Goal: Check status: Check status

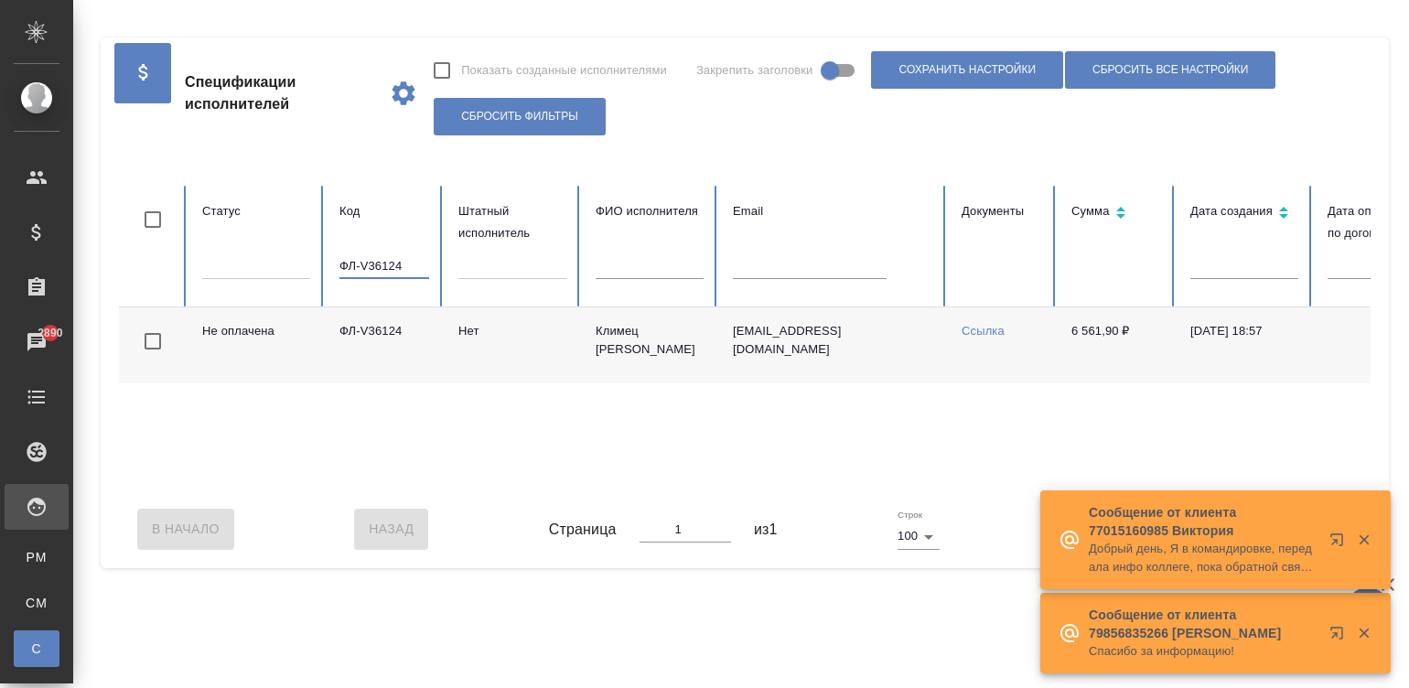
scroll to position [0, 707]
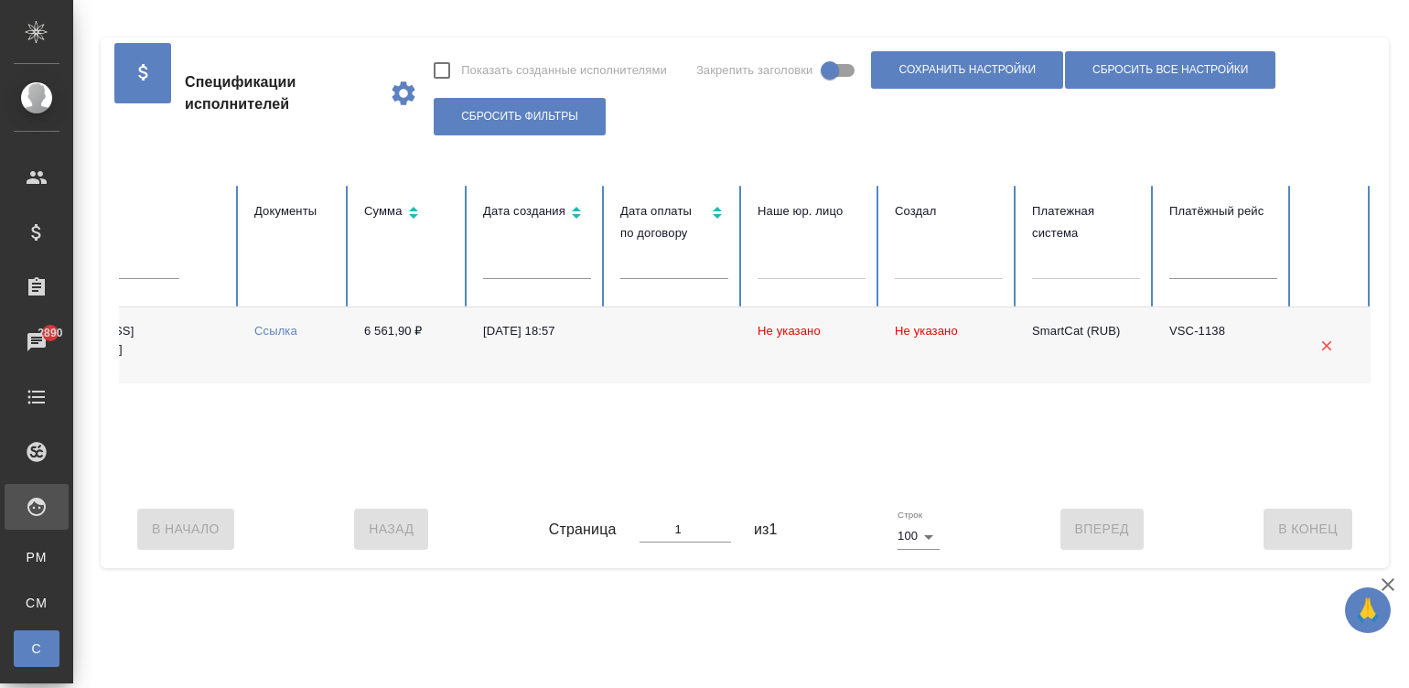
type input "ФЛ-V36124"
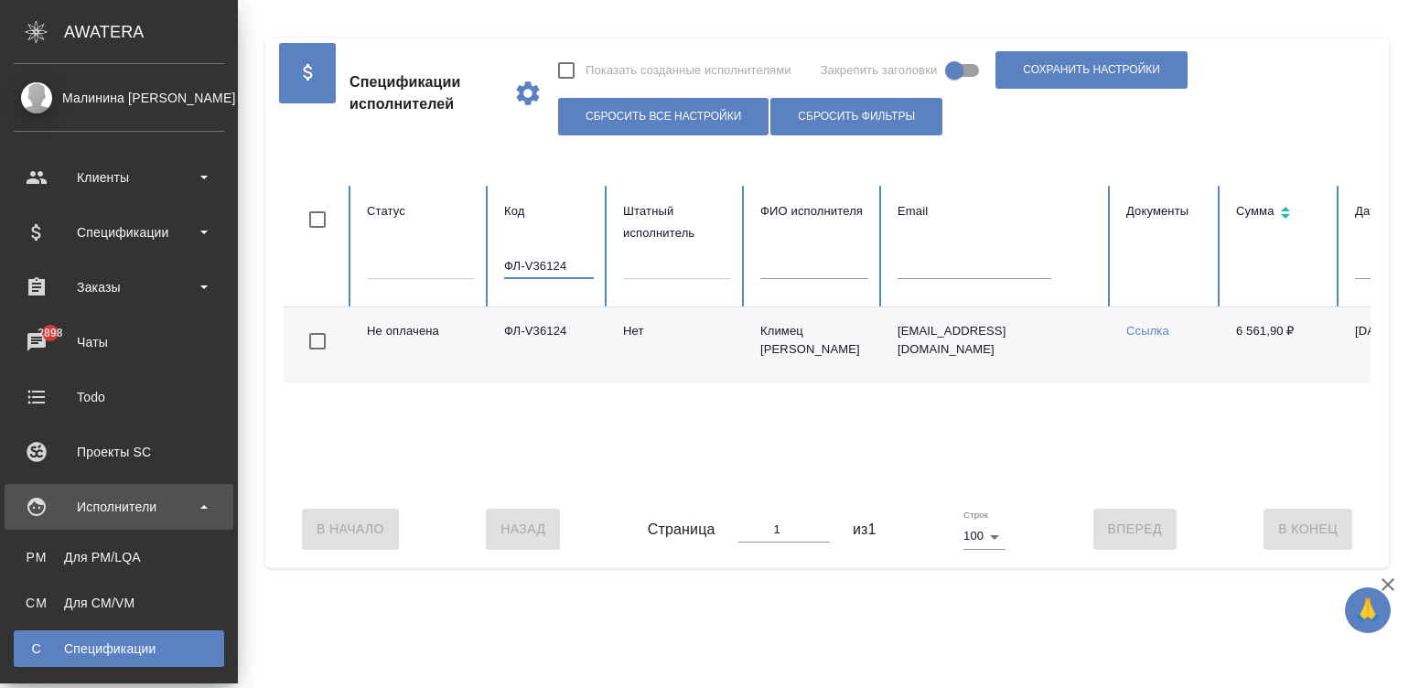
click at [81, 642] on div "Спецификации" at bounding box center [119, 648] width 192 height 18
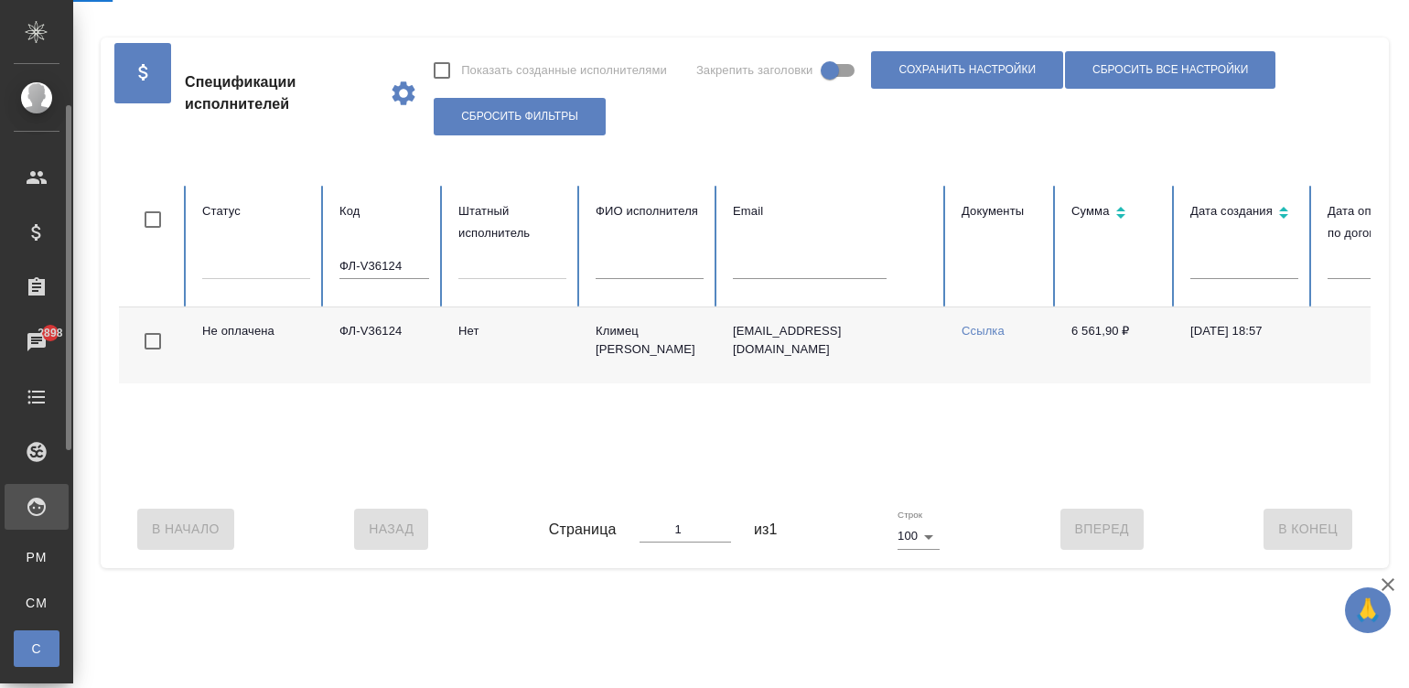
scroll to position [27, 0]
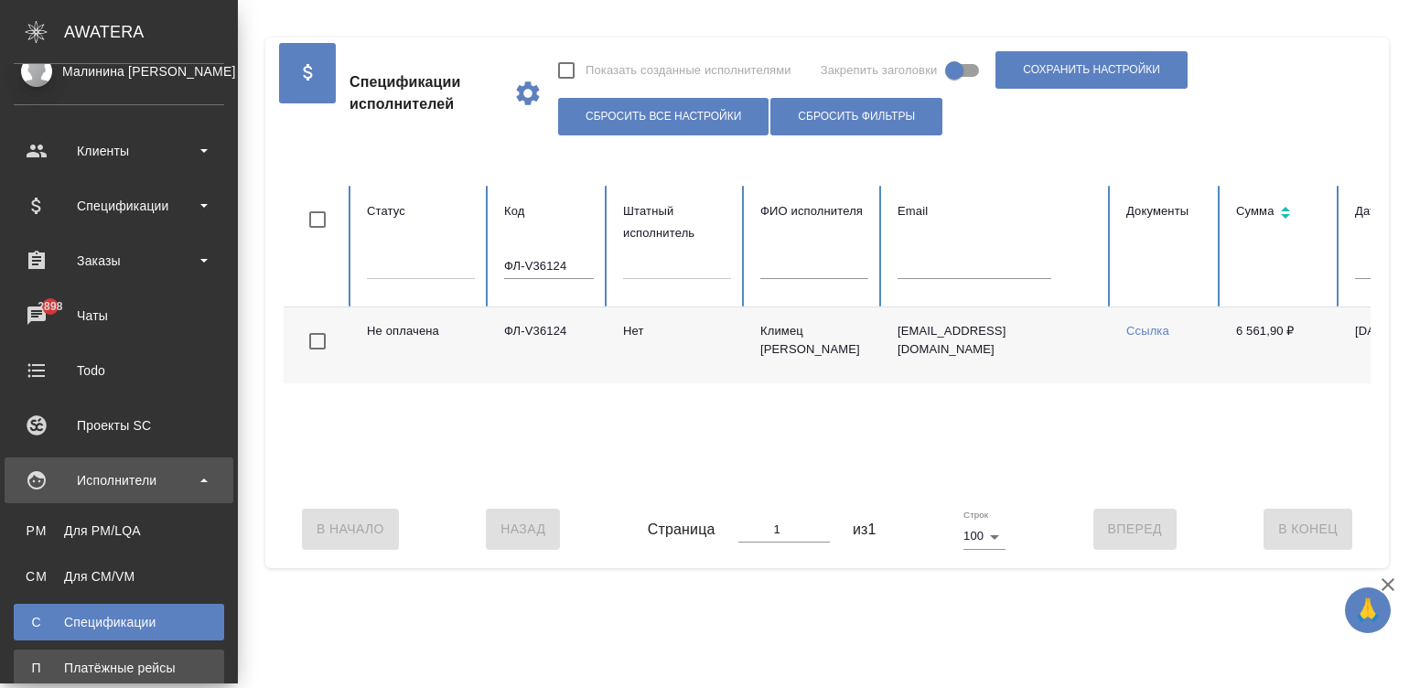
click at [34, 659] on div "Платёжные рейсы" at bounding box center [119, 668] width 192 height 18
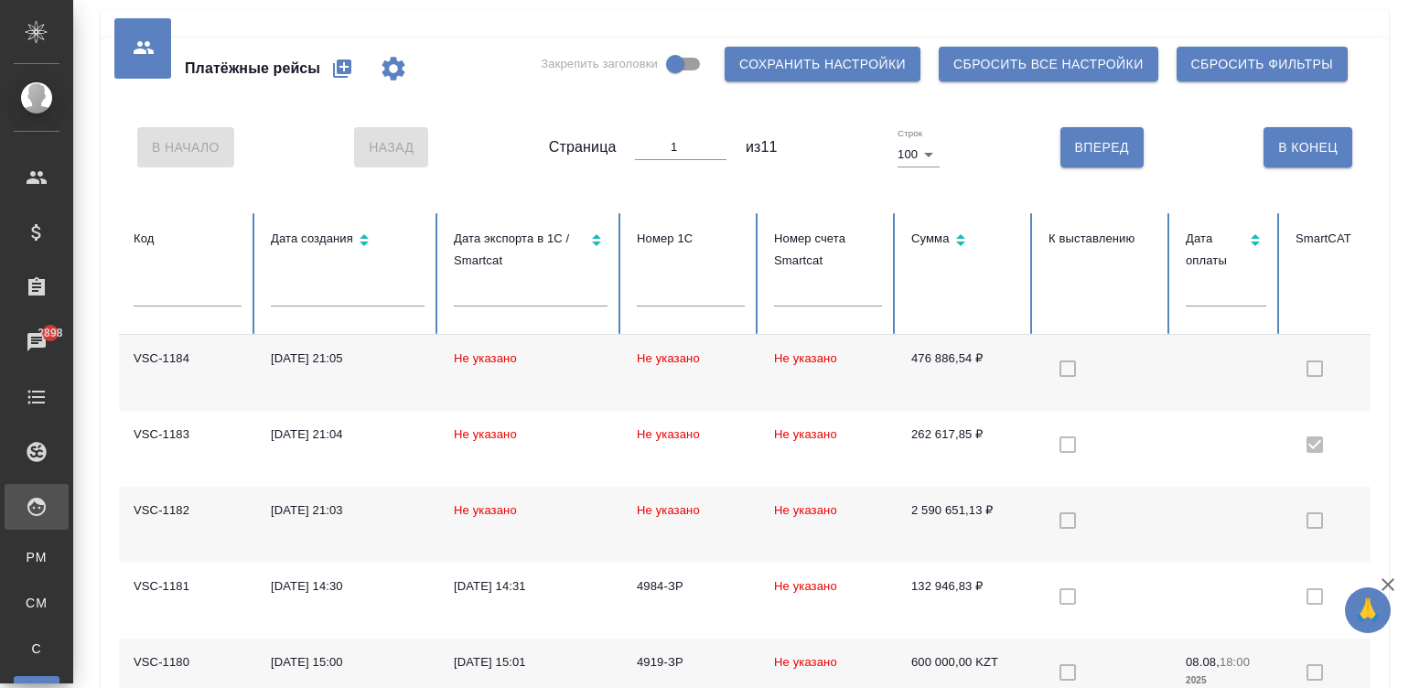
click at [540, 381] on td "Не указано" at bounding box center [530, 373] width 183 height 76
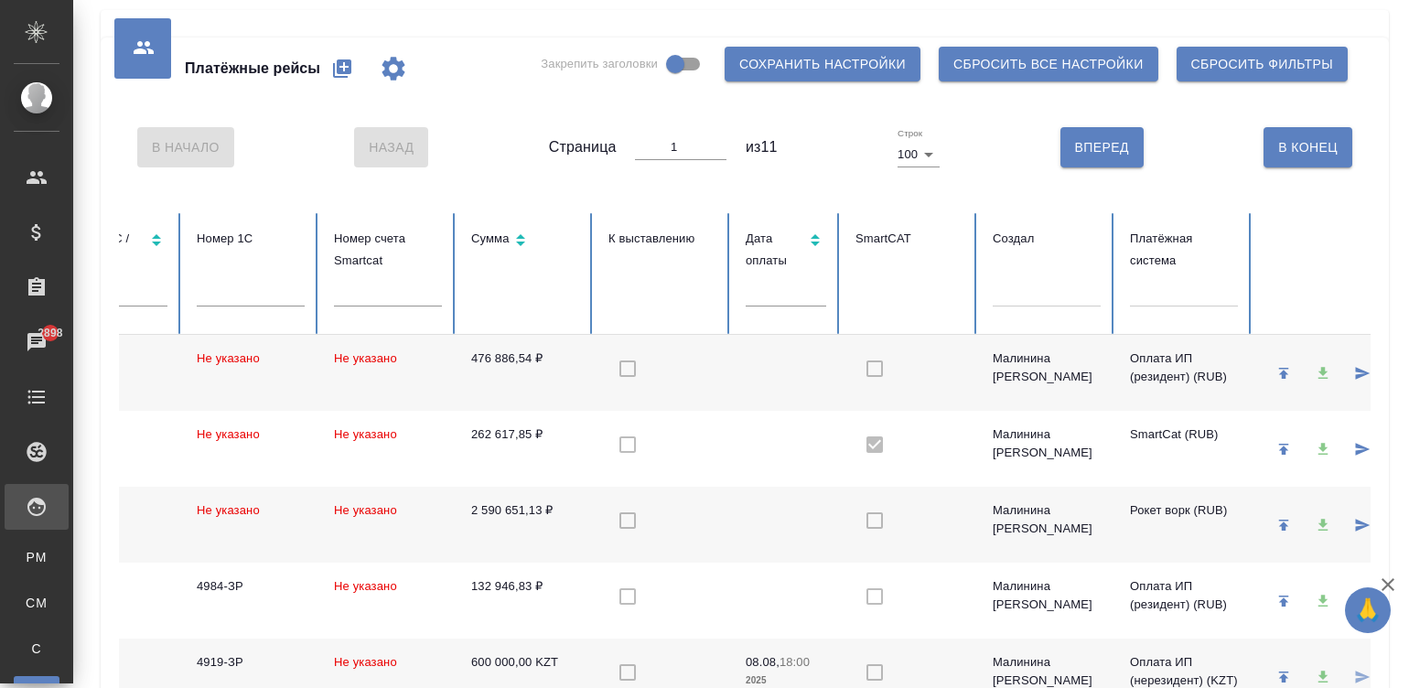
scroll to position [0, 504]
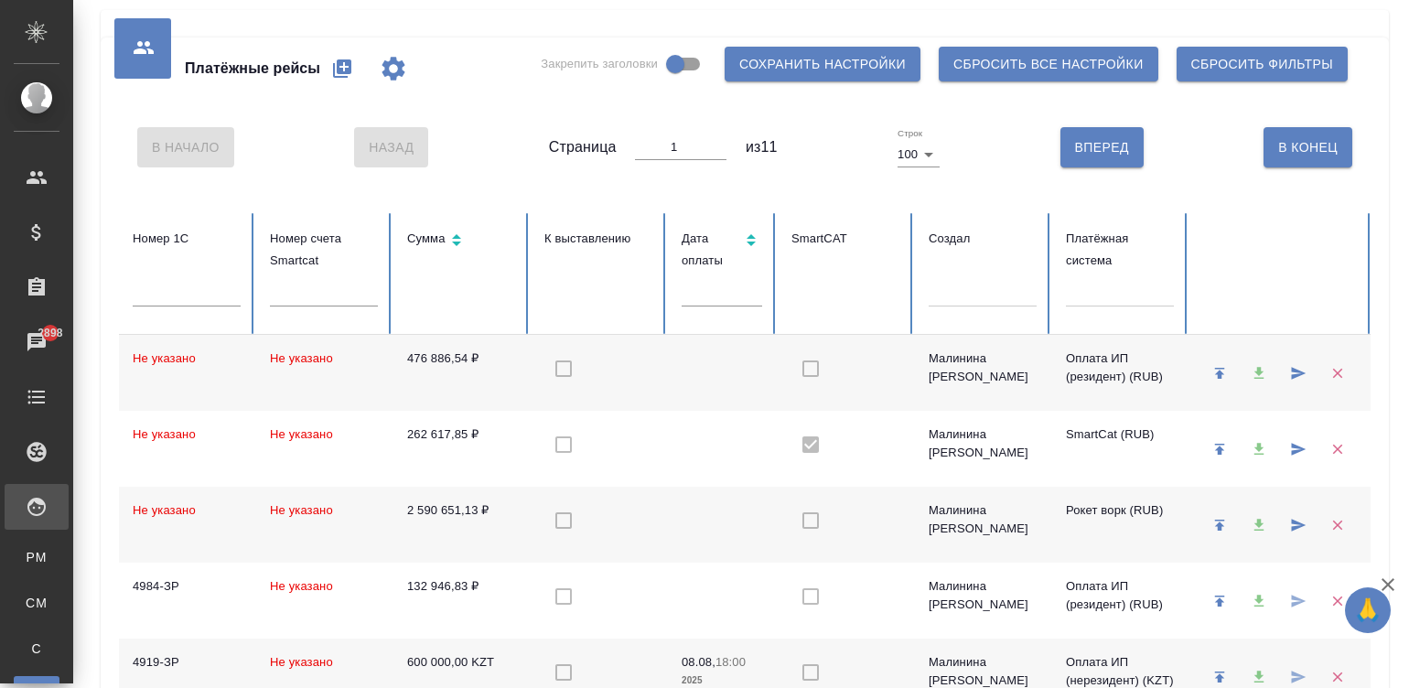
click at [1107, 293] on div at bounding box center [1120, 288] width 108 height 27
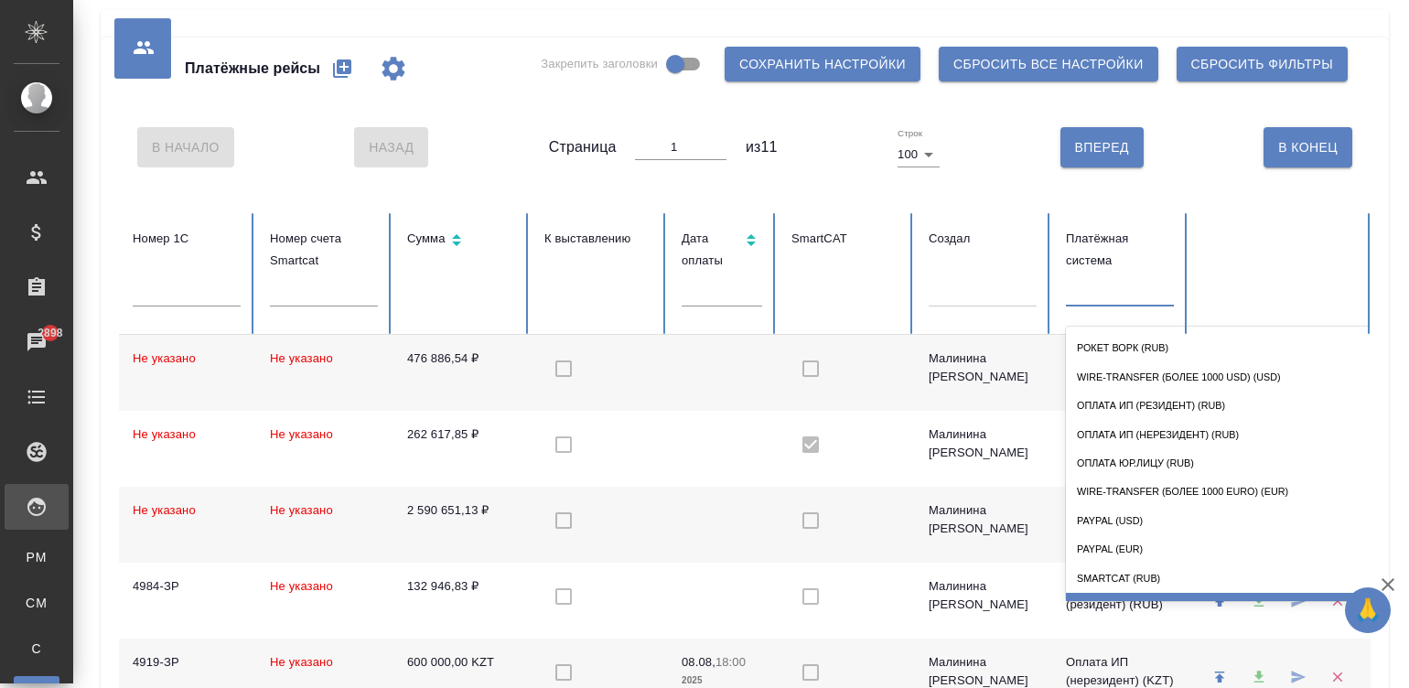
scroll to position [82, 0]
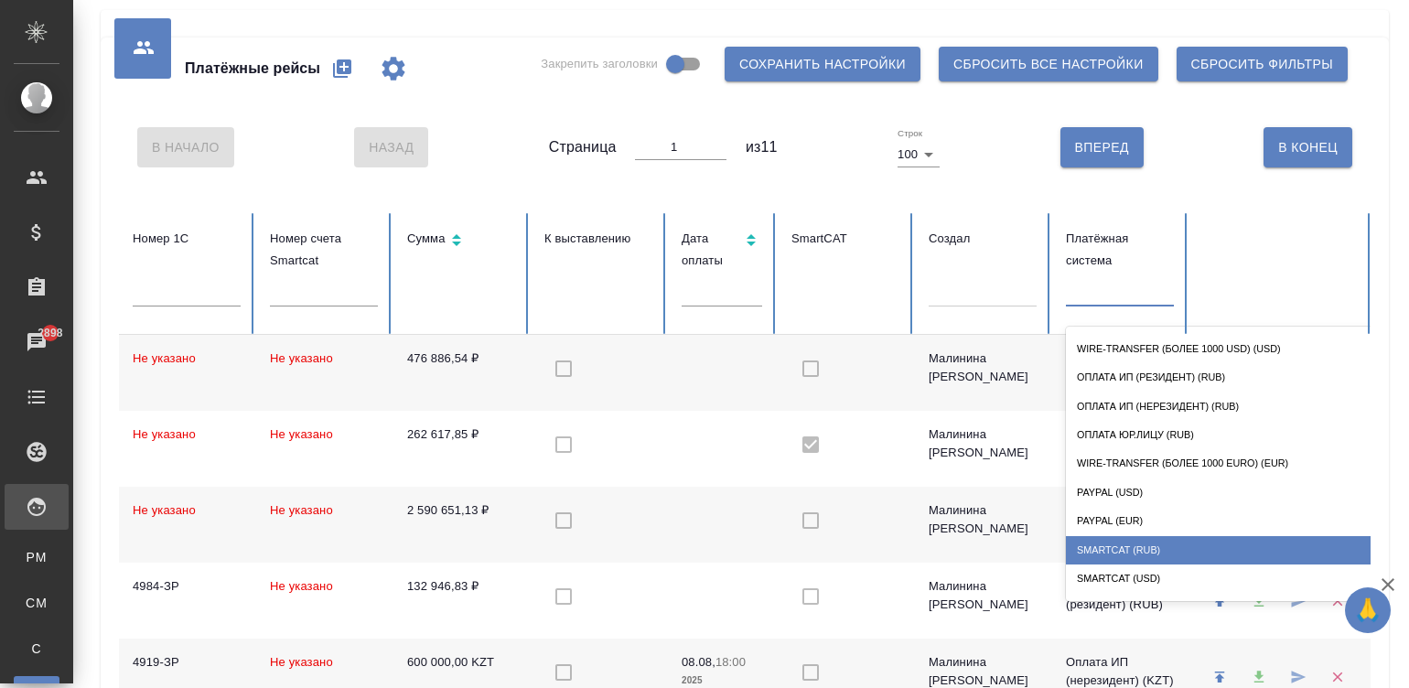
click at [1118, 549] on div "SmartCat (RUB)" at bounding box center [1249, 550] width 366 height 28
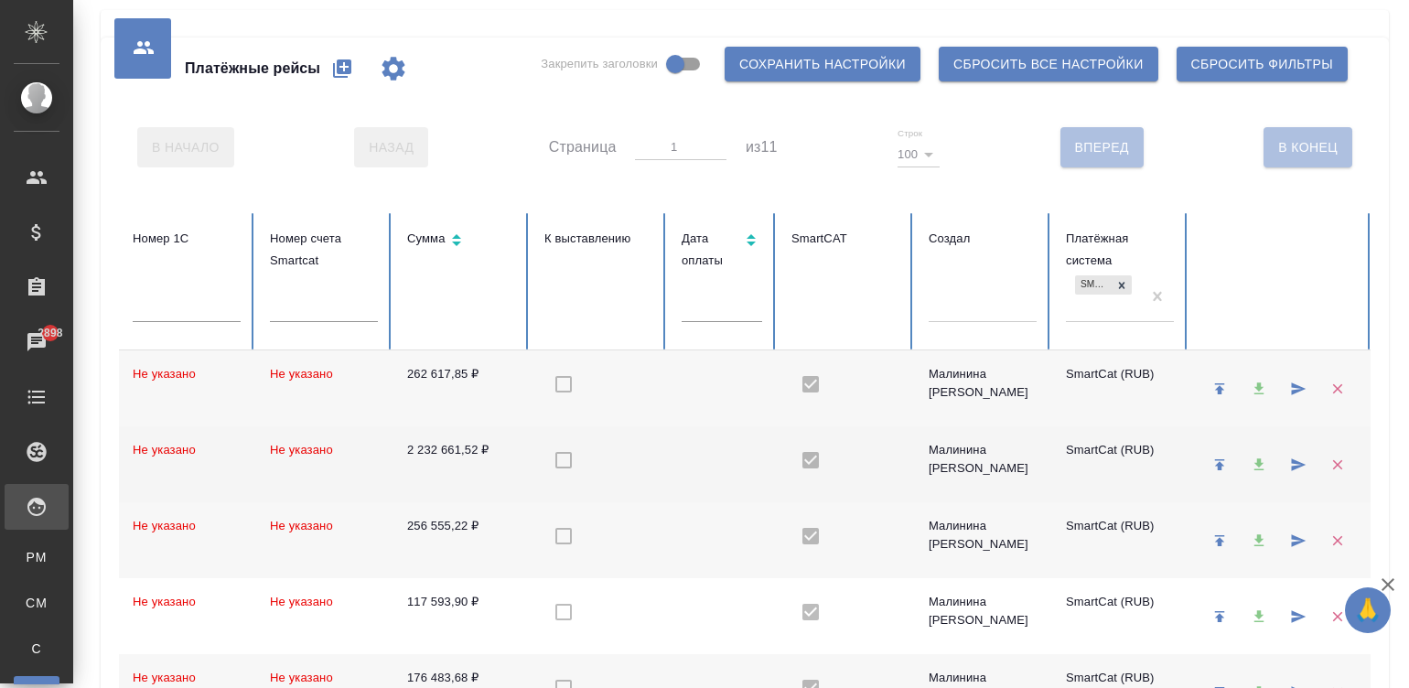
click at [680, 471] on tr "VSC-1174 [DATE] 13:20 Не указано Не указано Не указано 2 232 661,52 ₽ Малинина …" at bounding box center [493, 464] width 1756 height 76
checkbox input "true"
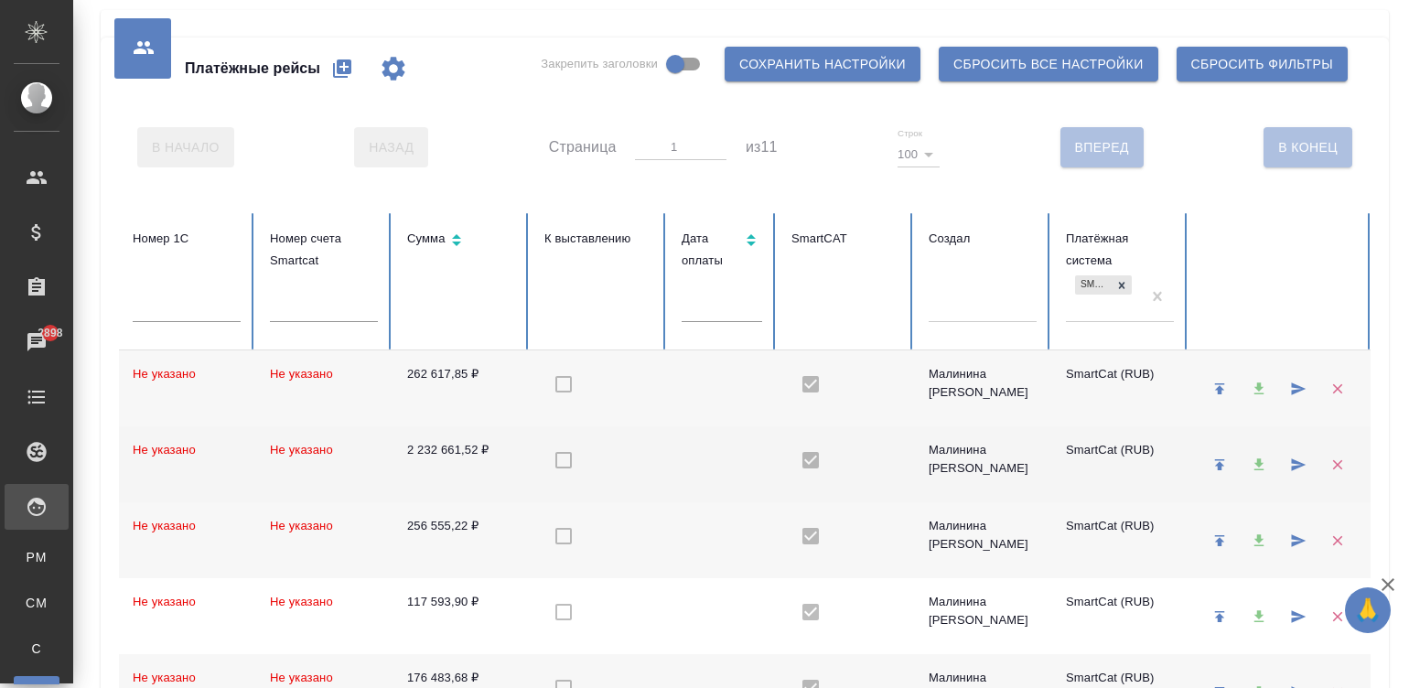
checkbox input "true"
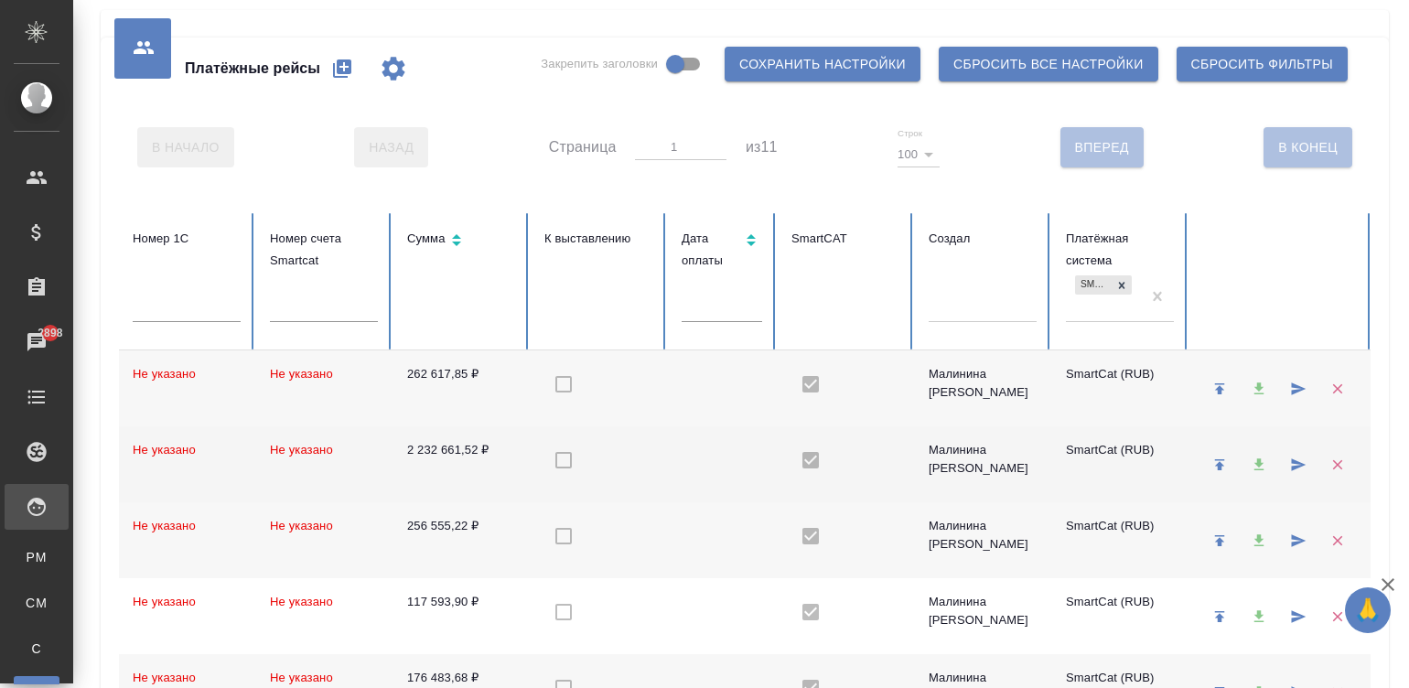
checkbox input "true"
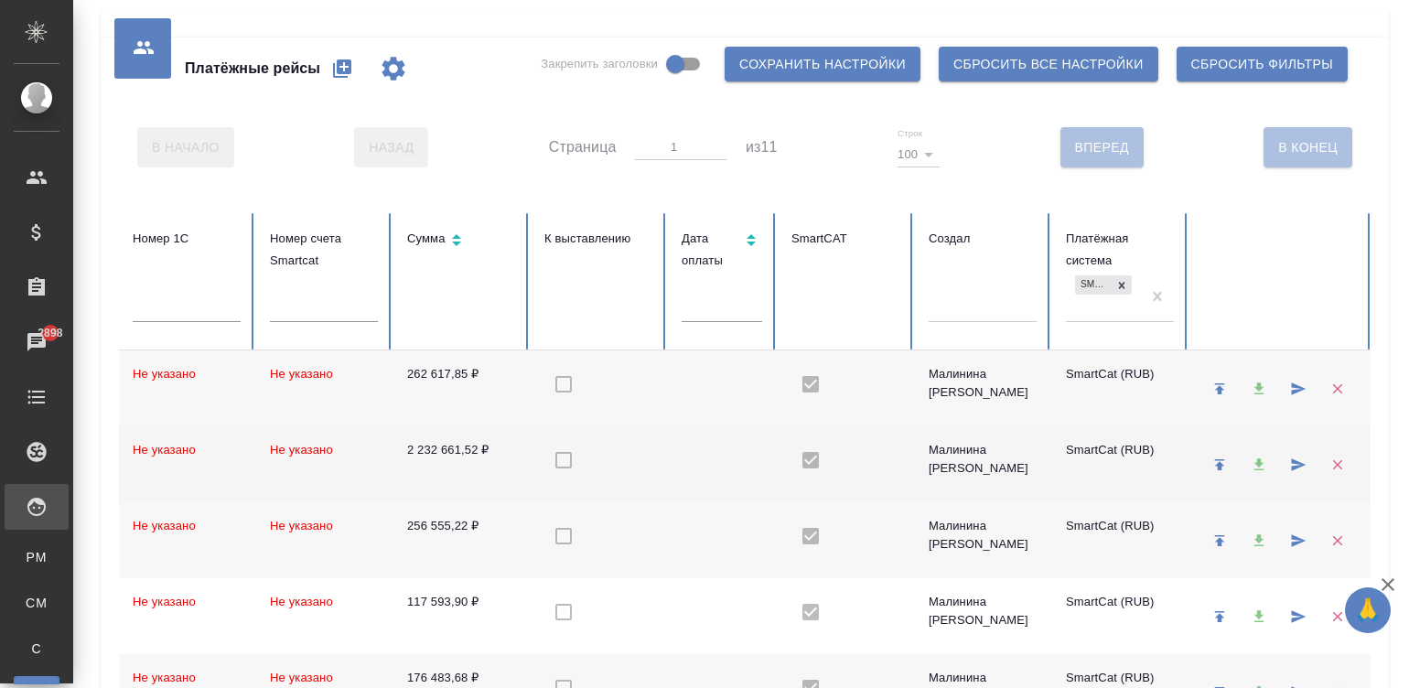
checkbox input "true"
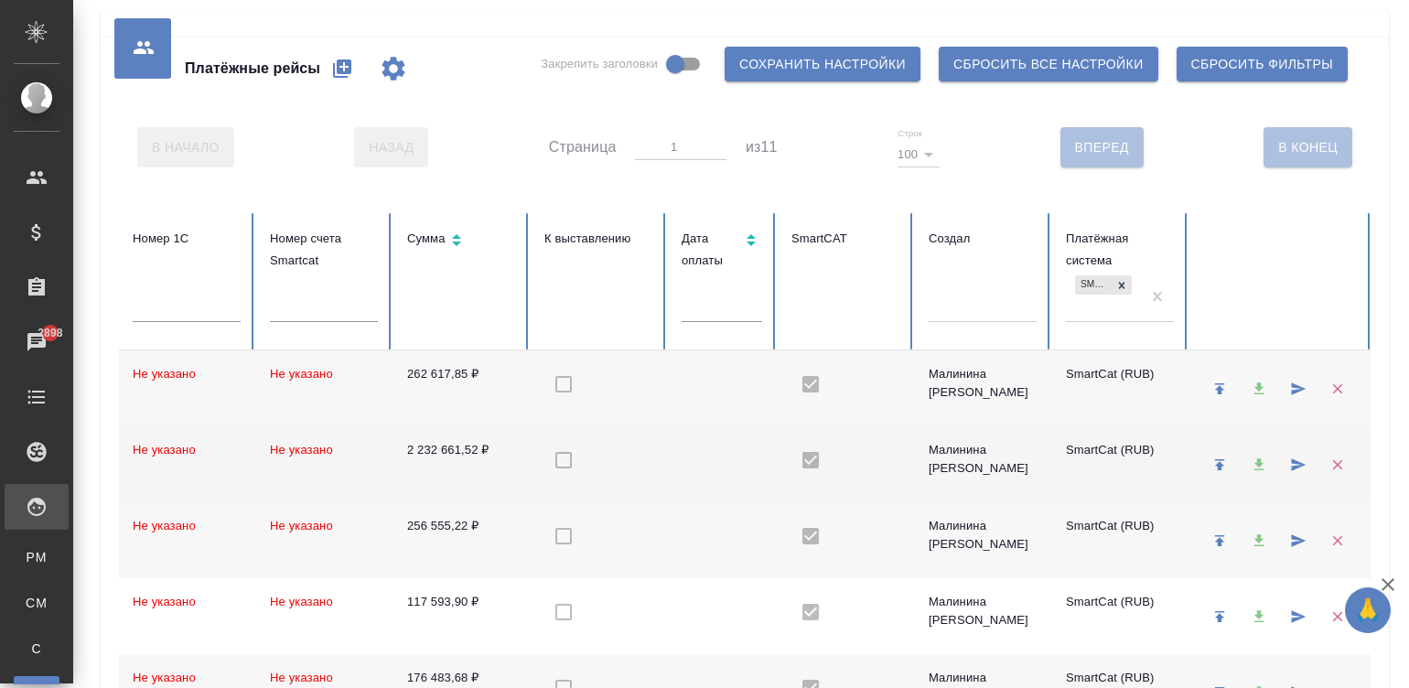
checkbox input "true"
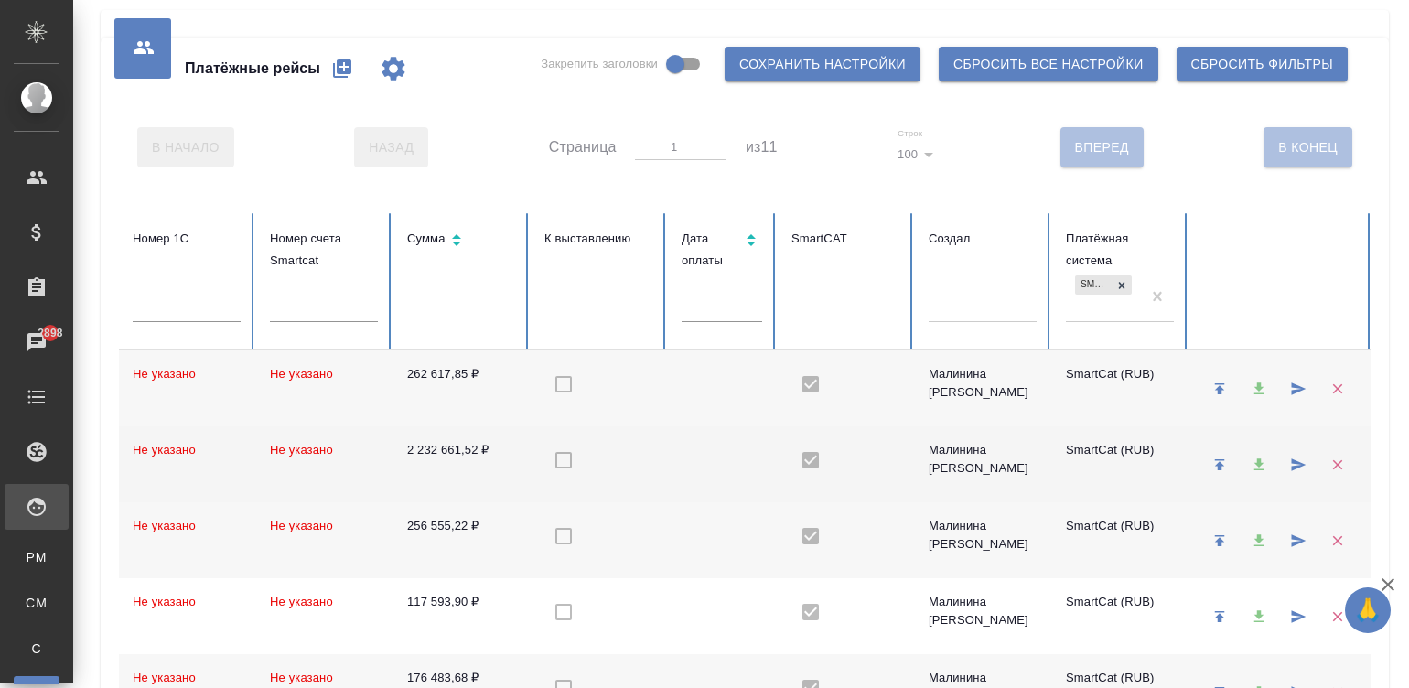
checkbox input "true"
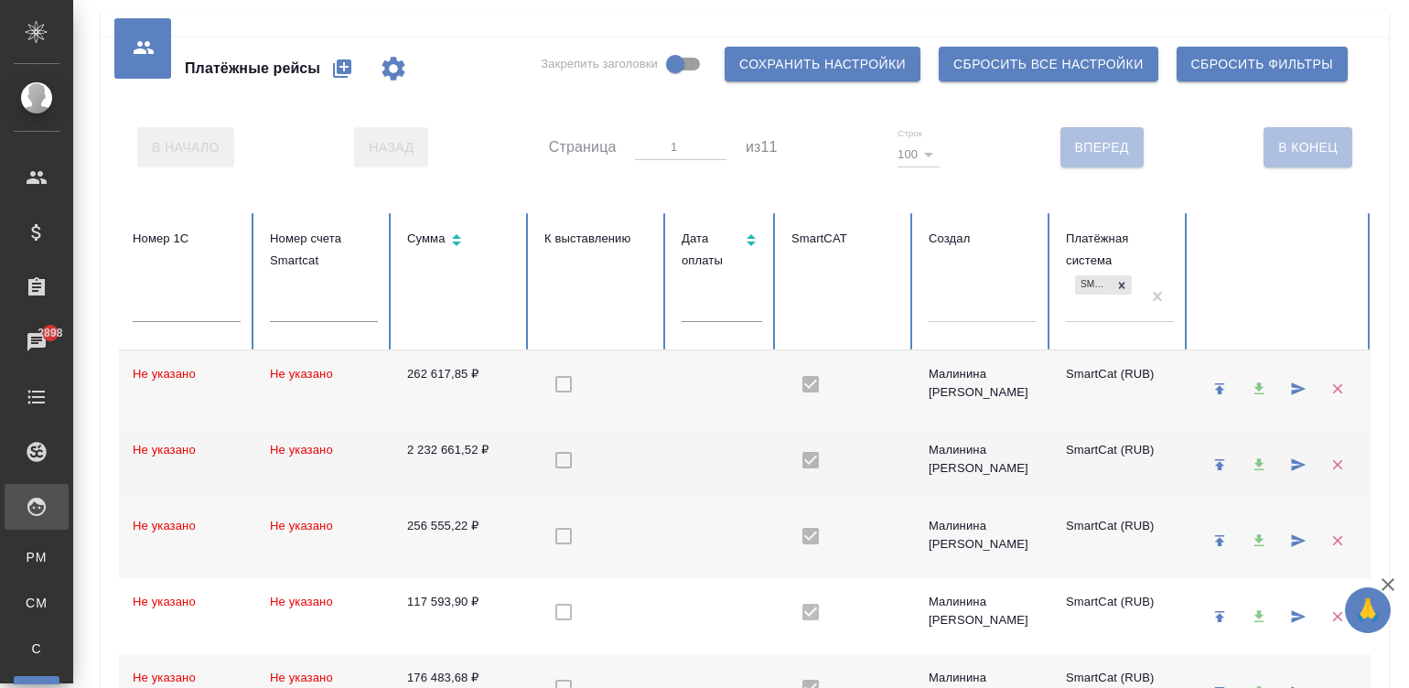
checkbox input "true"
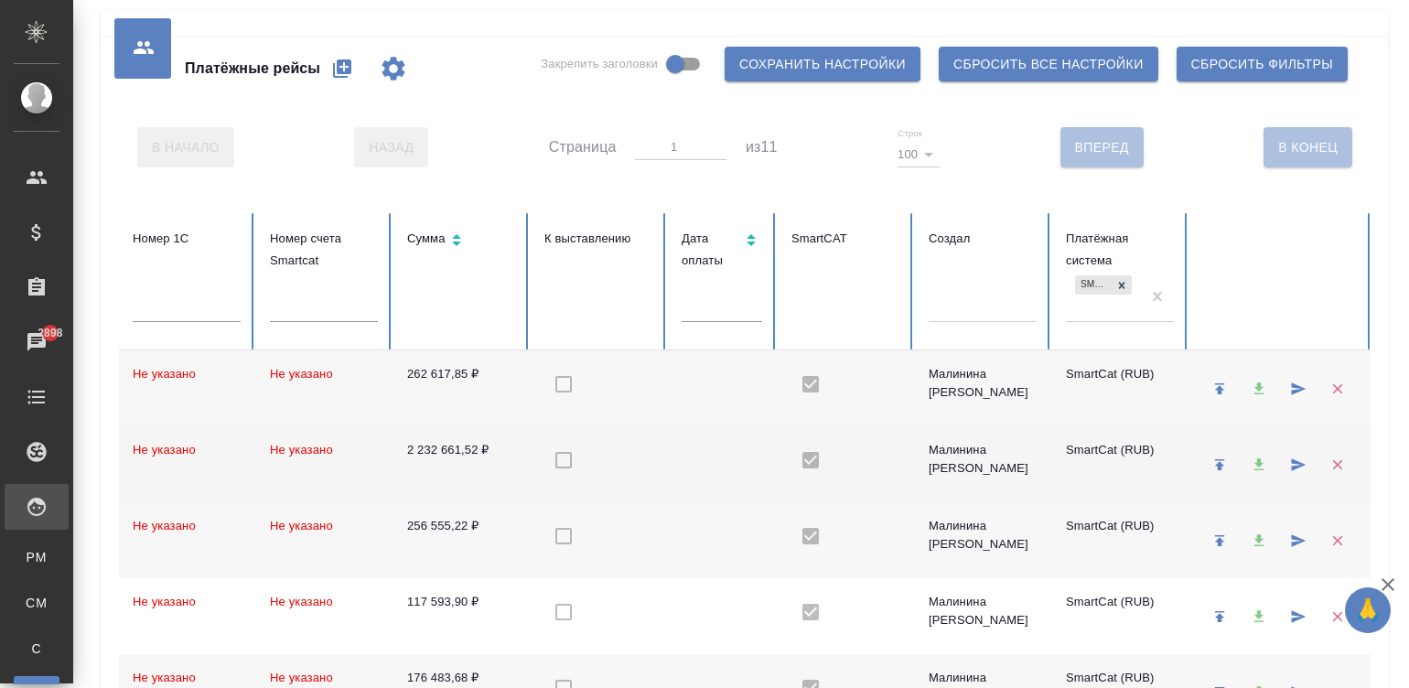
checkbox input "true"
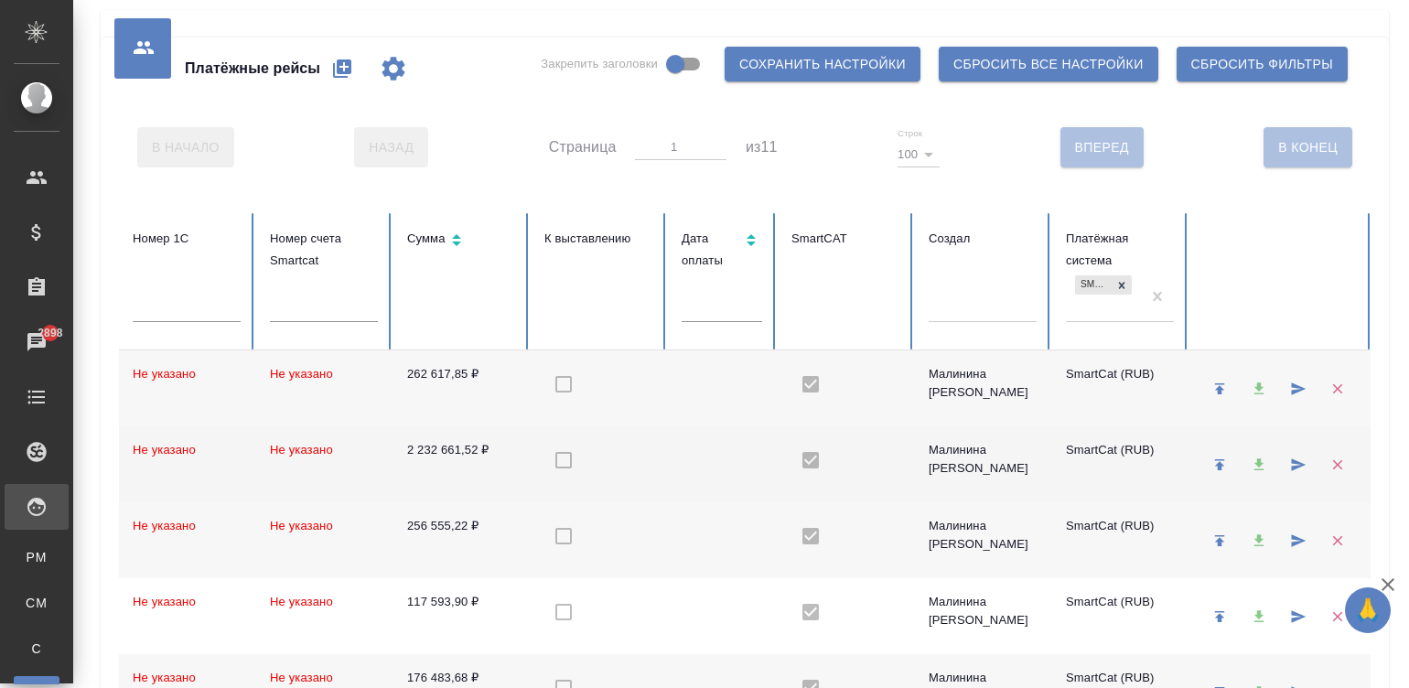
checkbox input "true"
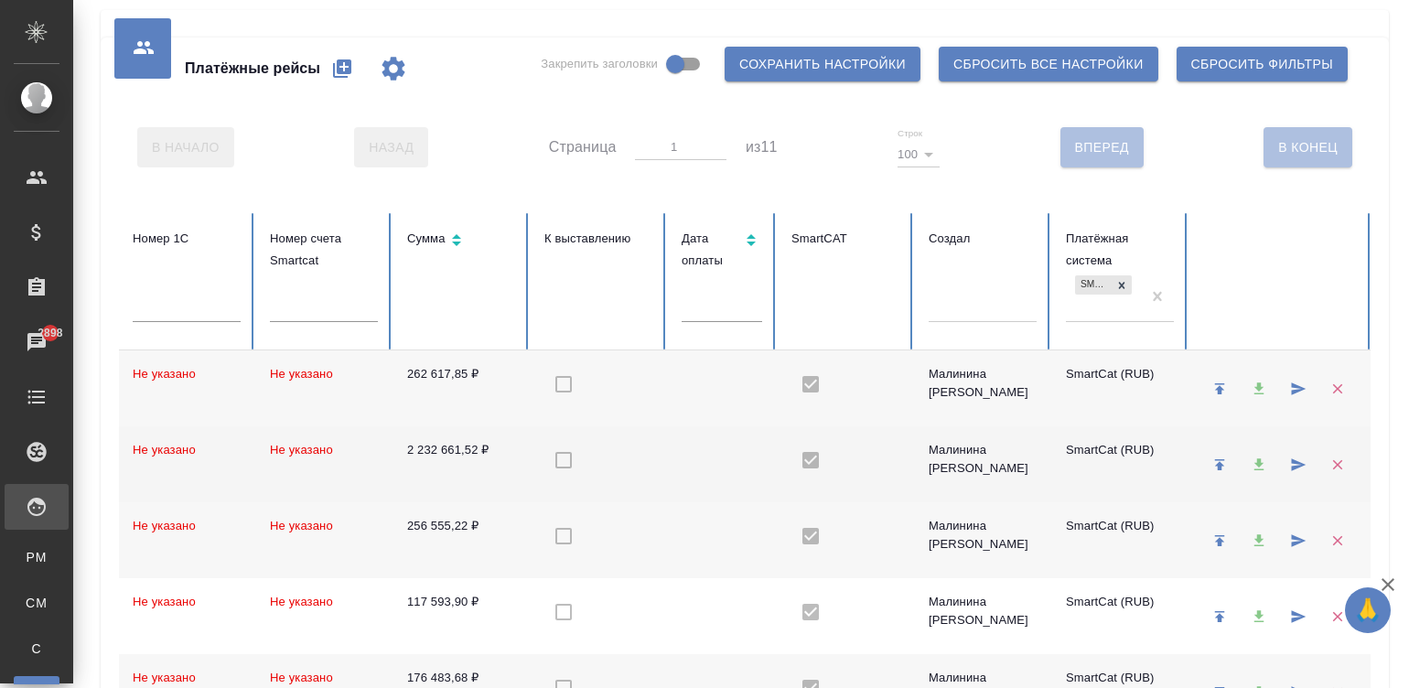
checkbox input "true"
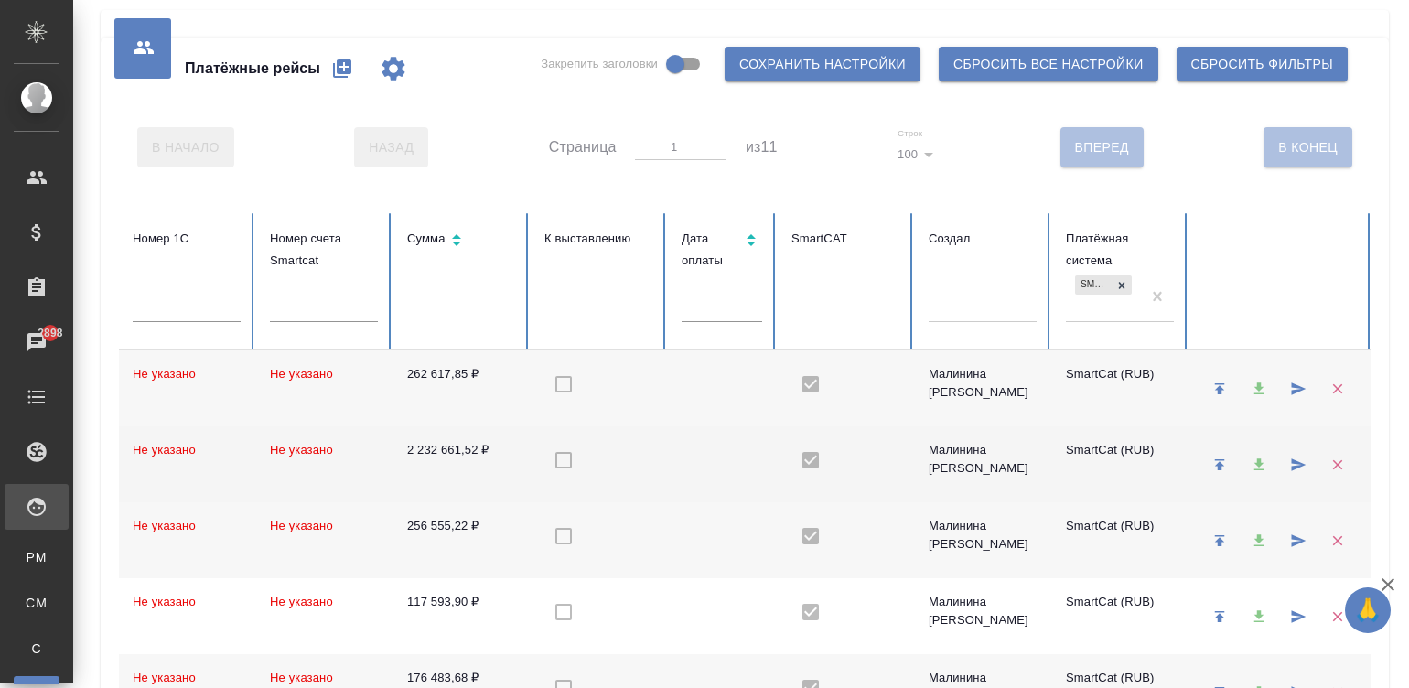
checkbox input "true"
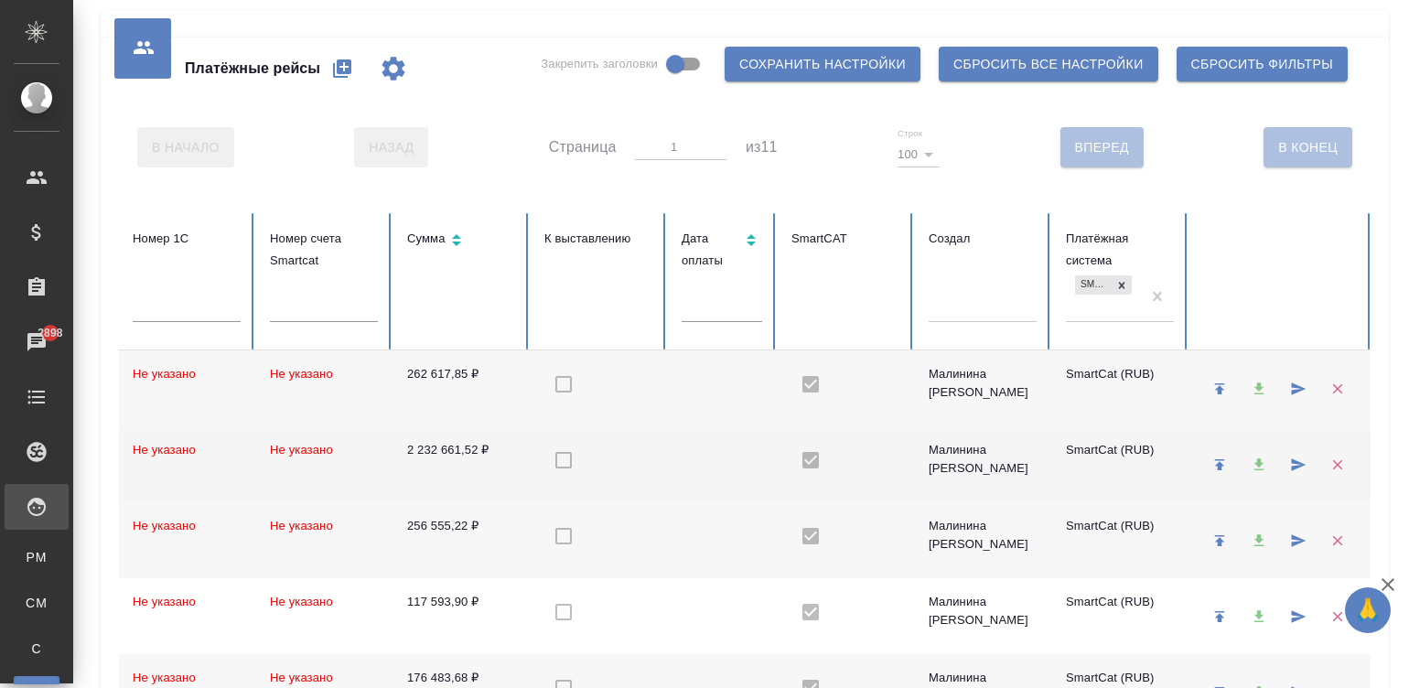
checkbox input "true"
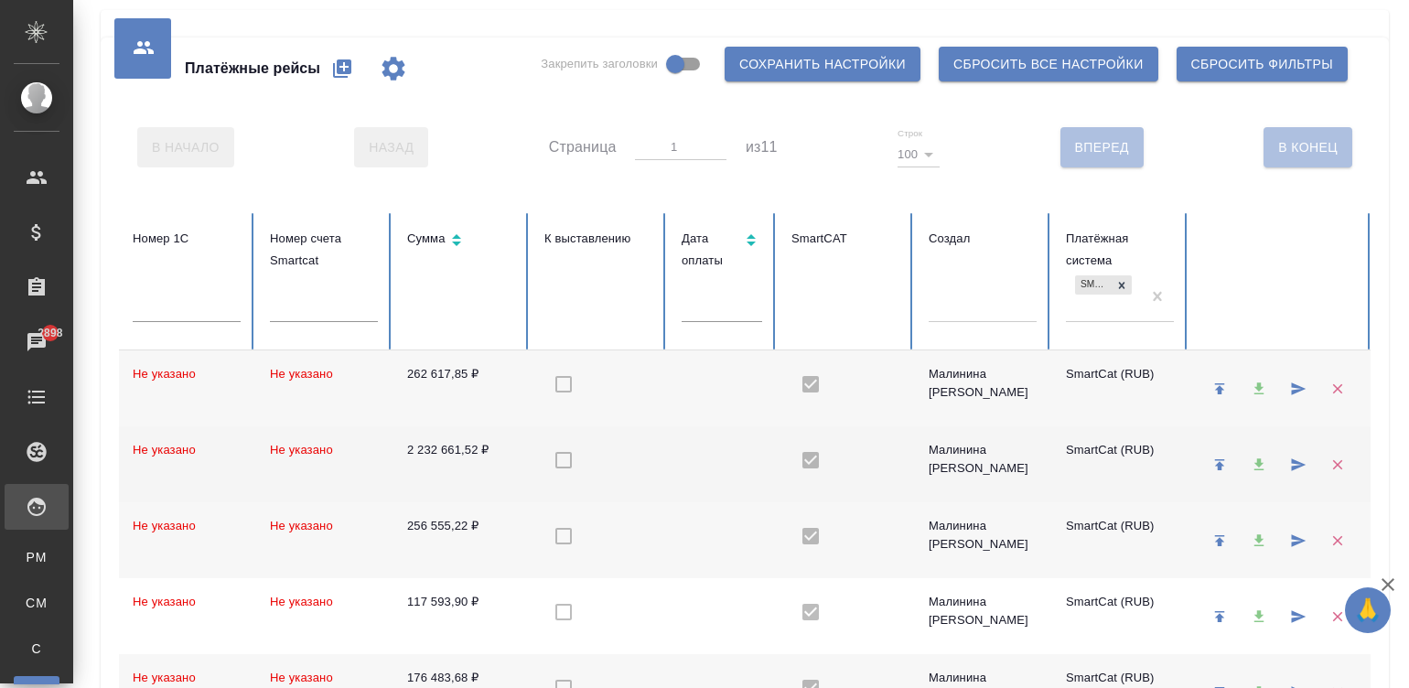
checkbox input "true"
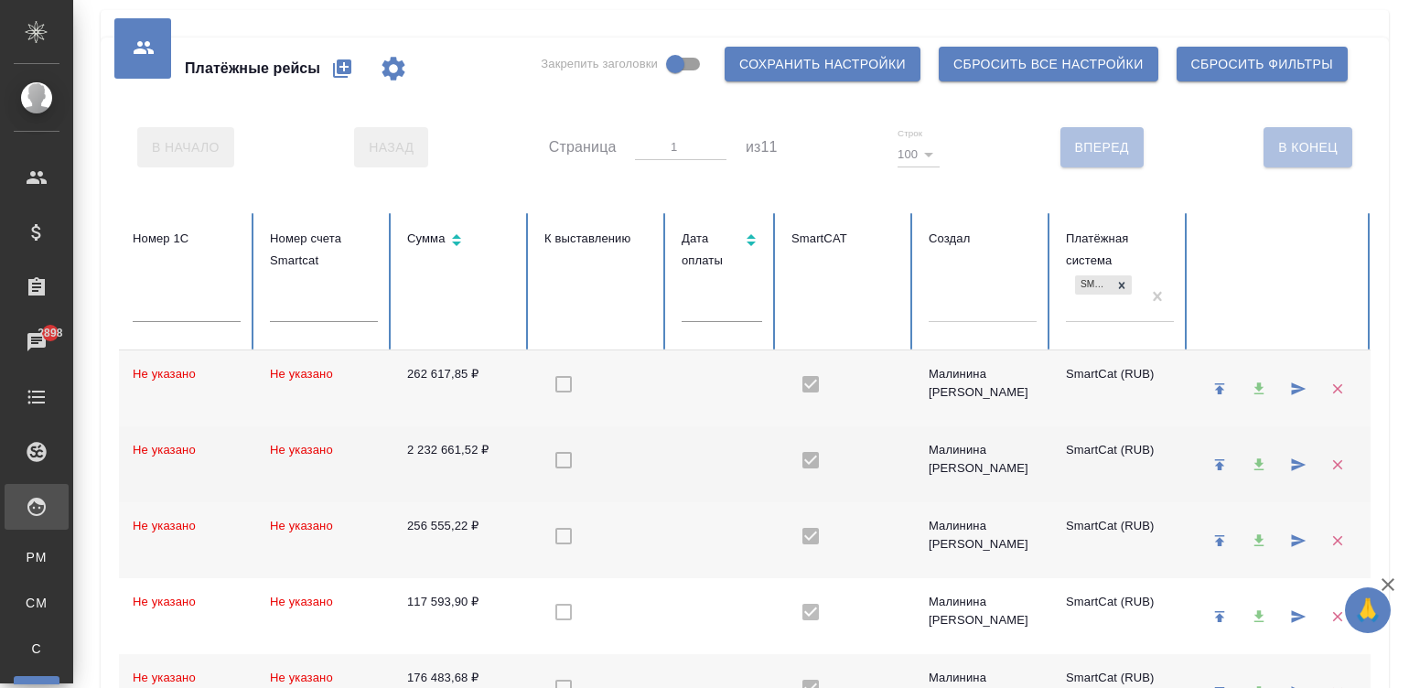
checkbox input "true"
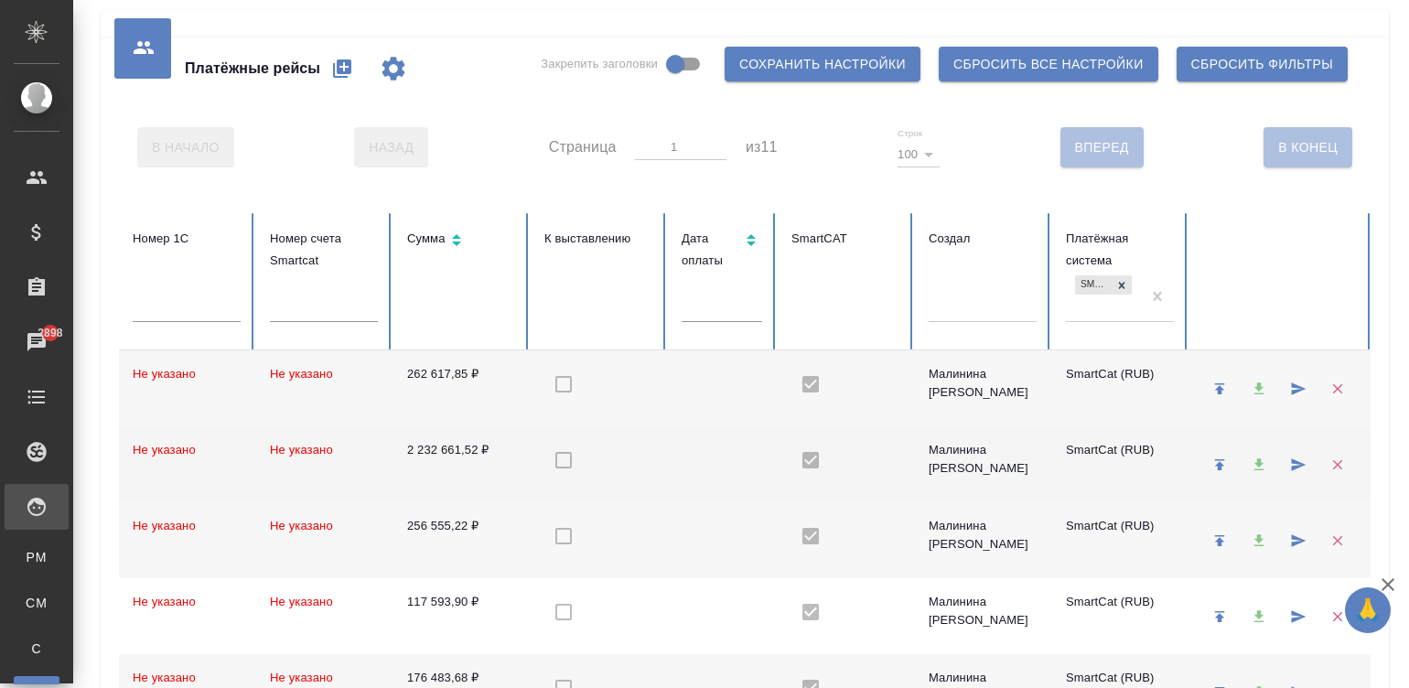
checkbox input "true"
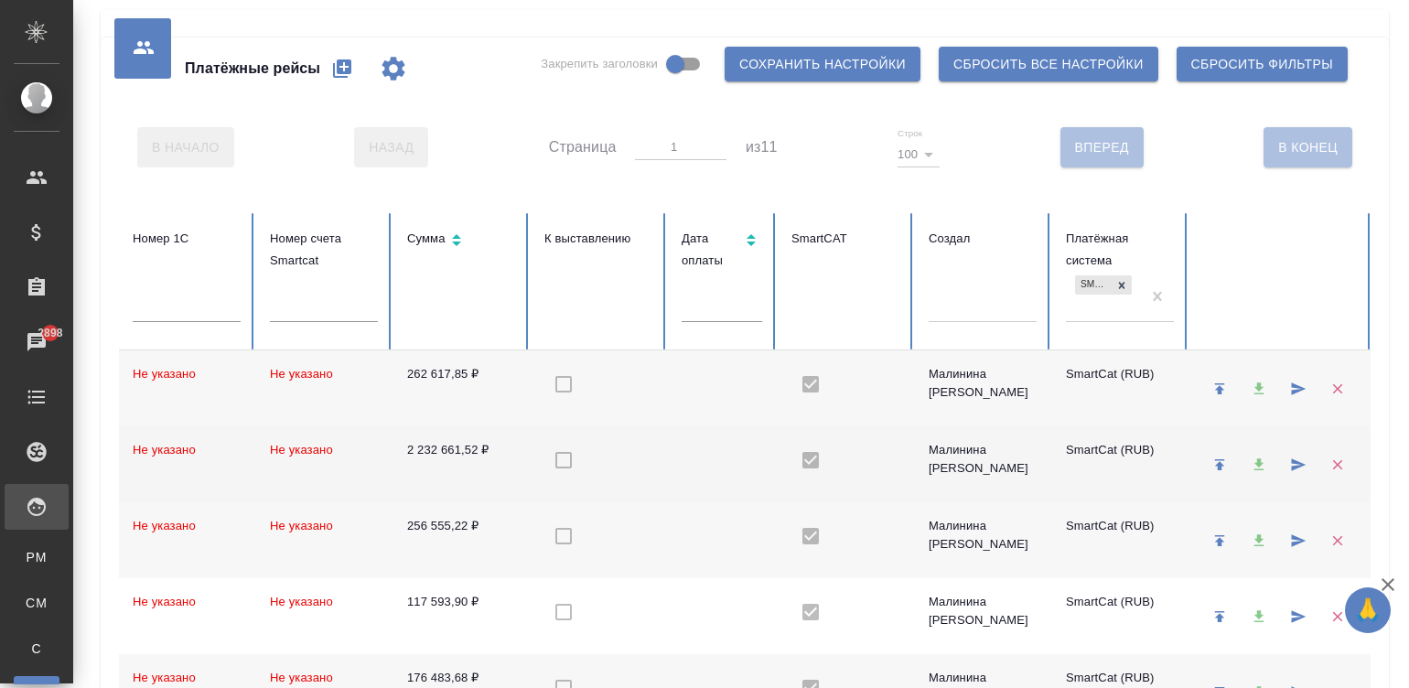
checkbox input "true"
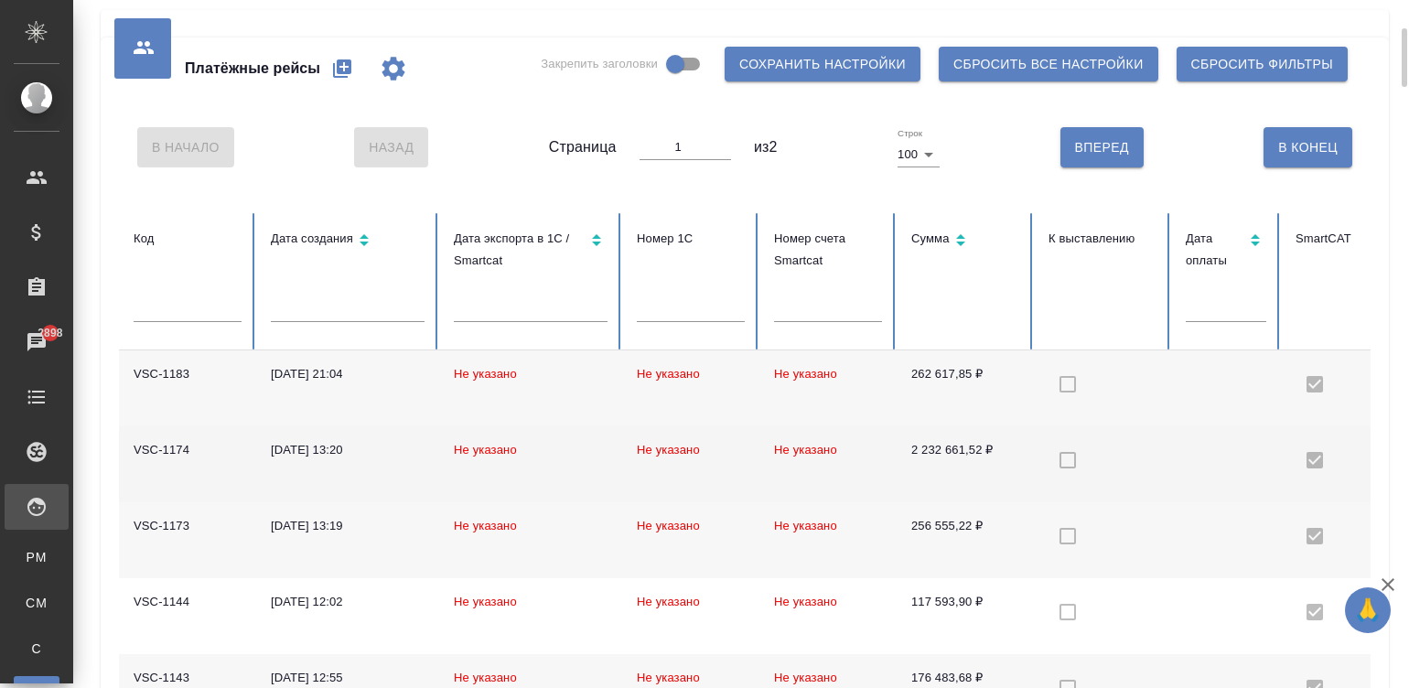
scroll to position [27, 0]
